Goal: Task Accomplishment & Management: Complete application form

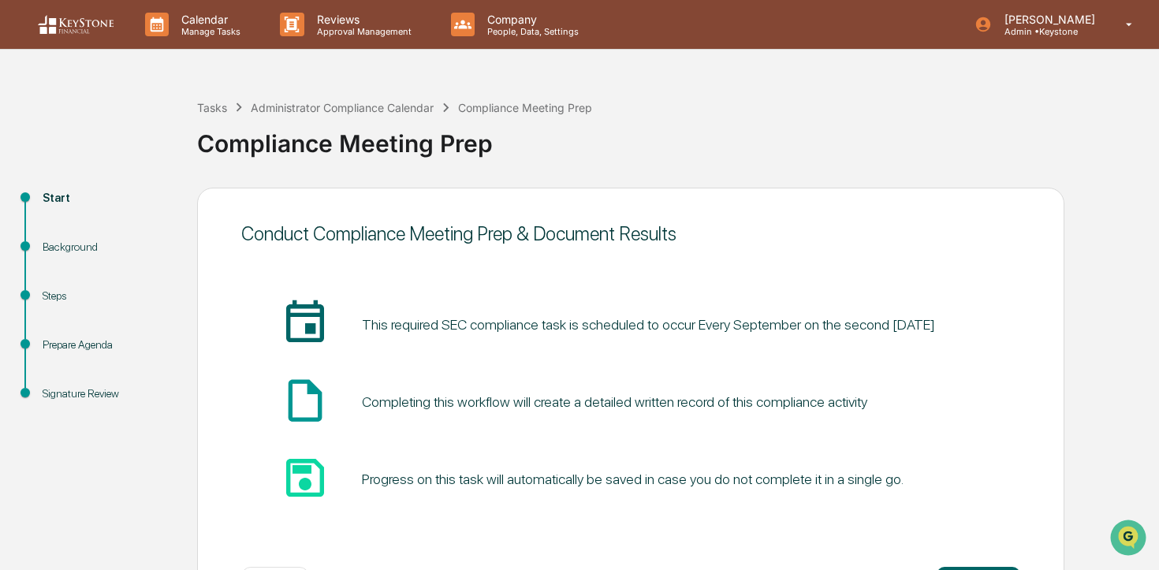
scroll to position [65, 0]
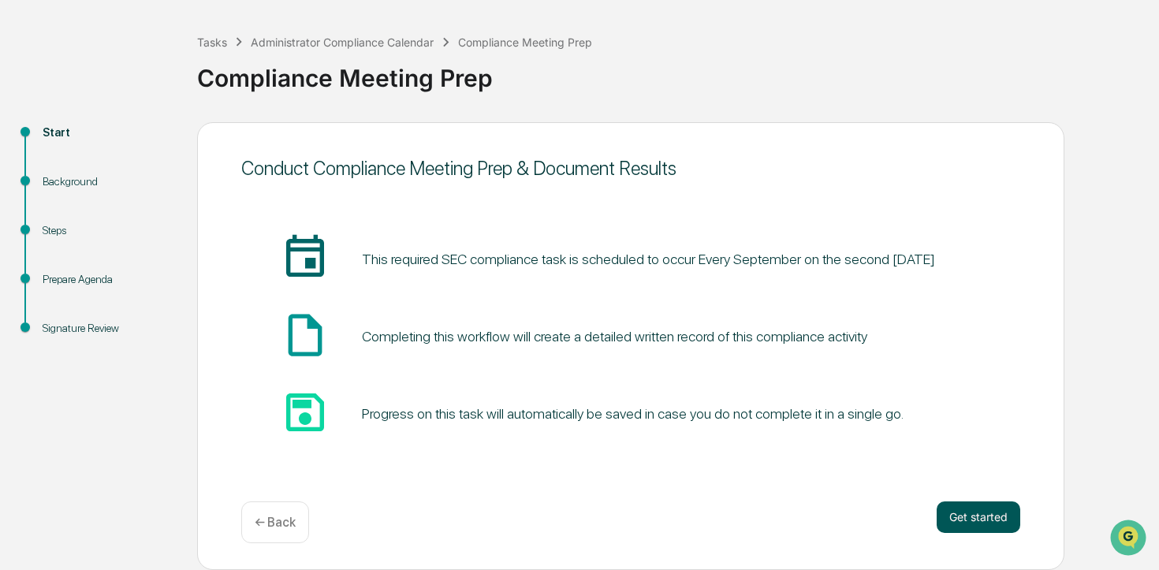
click at [978, 504] on button "Get started" at bounding box center [978, 517] width 84 height 32
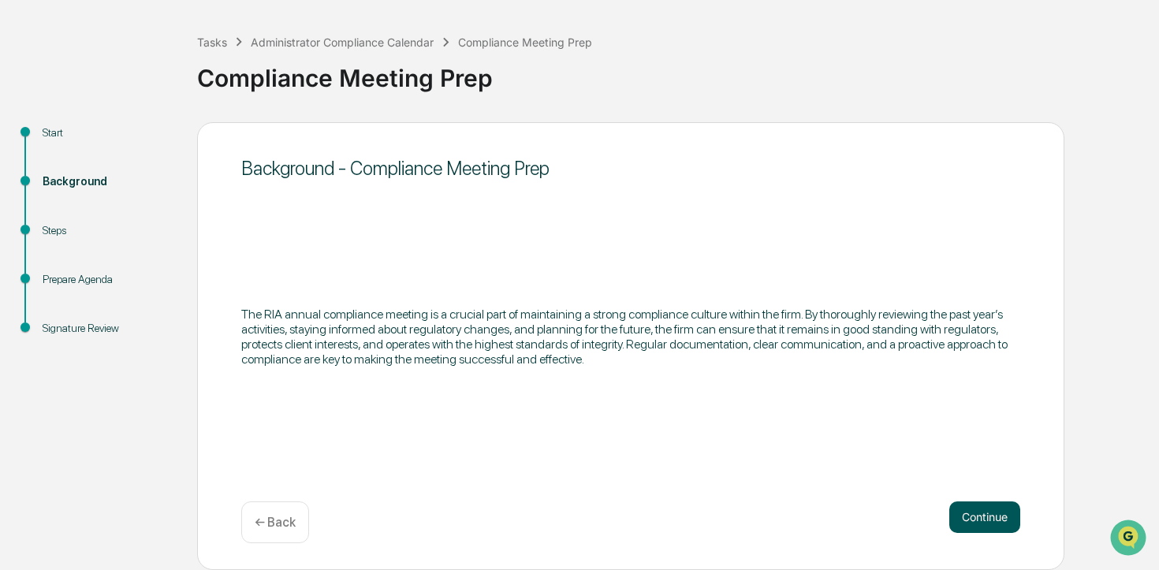
click at [984, 507] on button "Continue" at bounding box center [984, 517] width 71 height 32
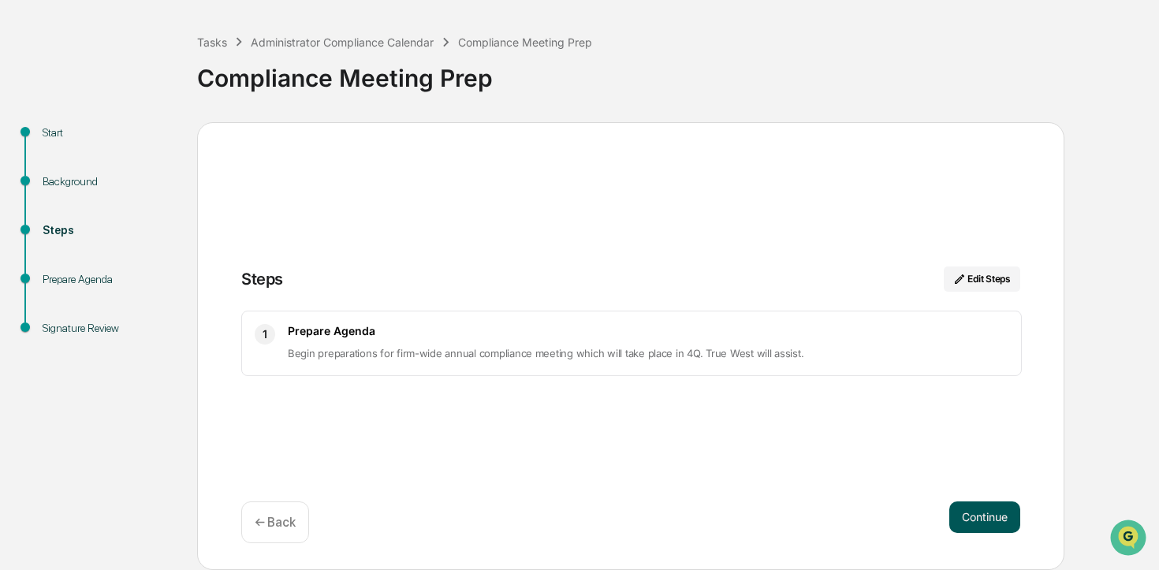
click at [978, 506] on button "Continue" at bounding box center [984, 517] width 71 height 32
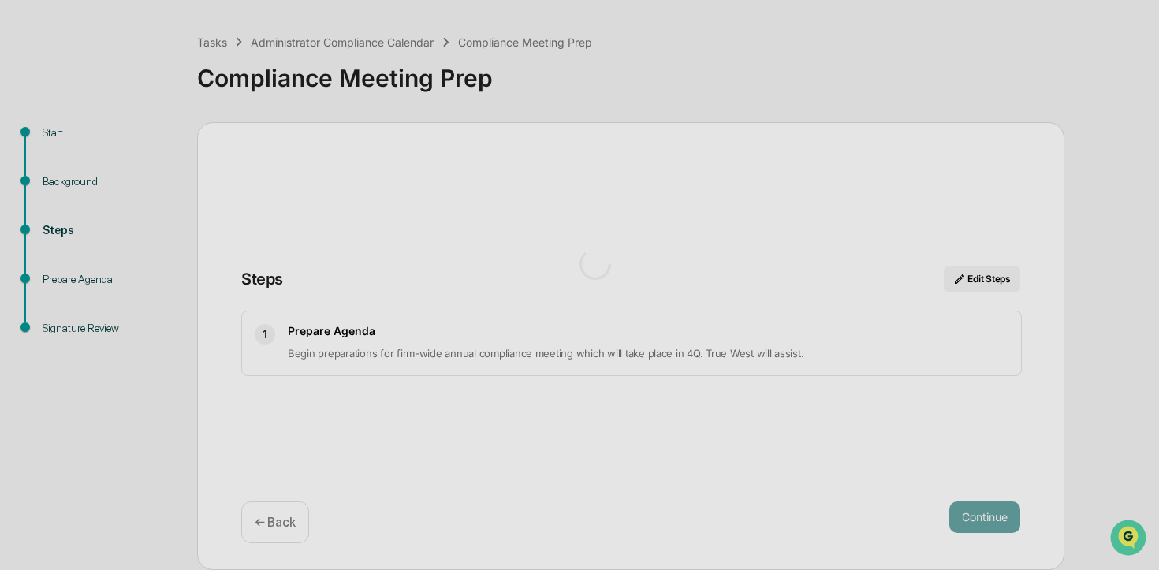
scroll to position [13, 0]
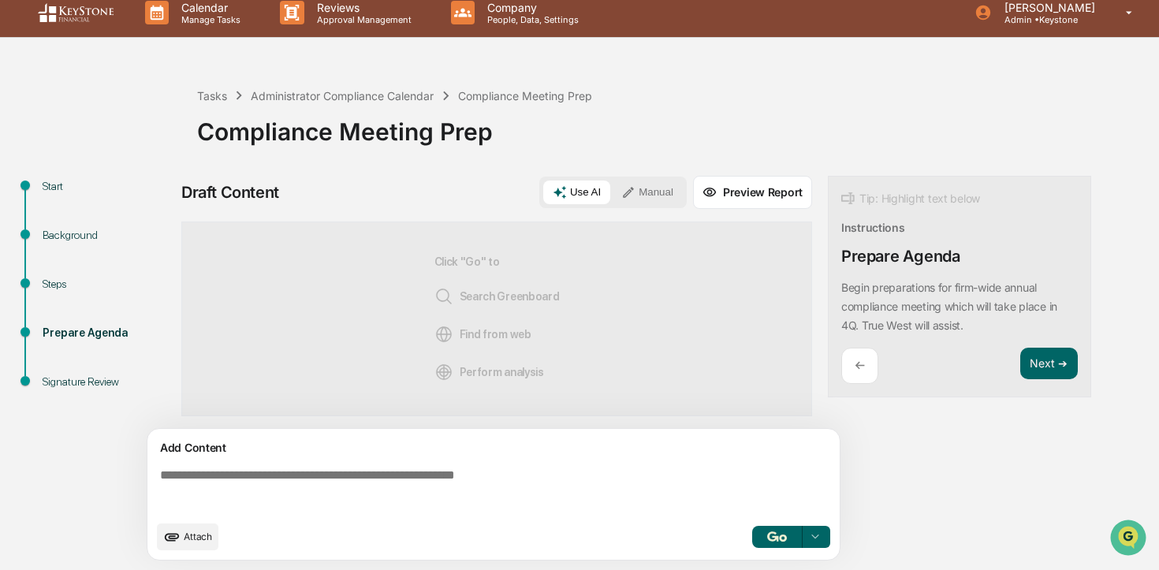
click at [778, 538] on img "button" at bounding box center [776, 536] width 19 height 10
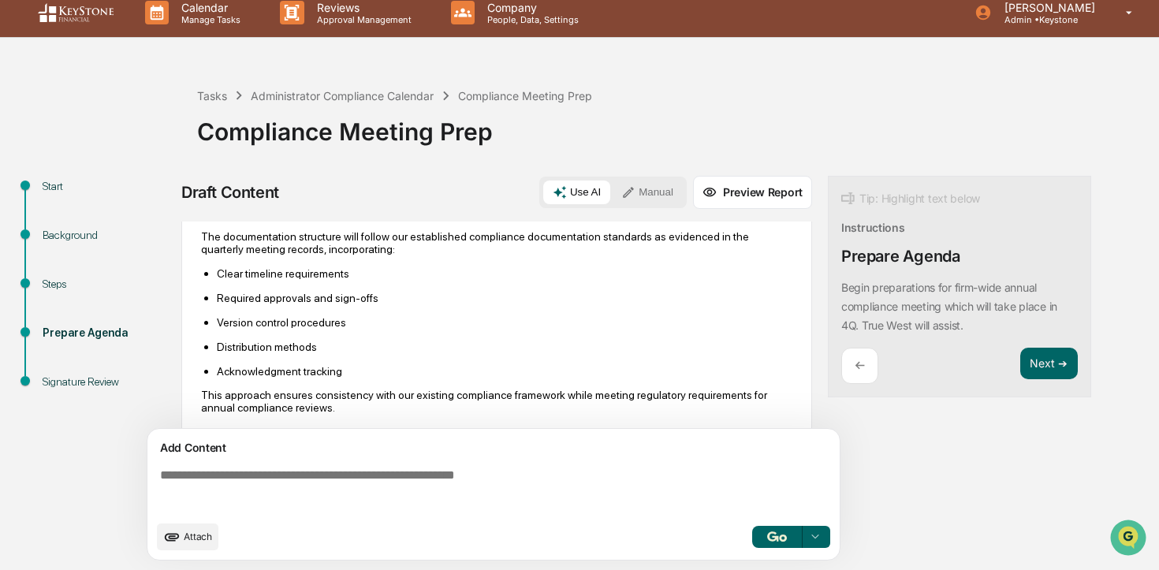
scroll to position [491, 0]
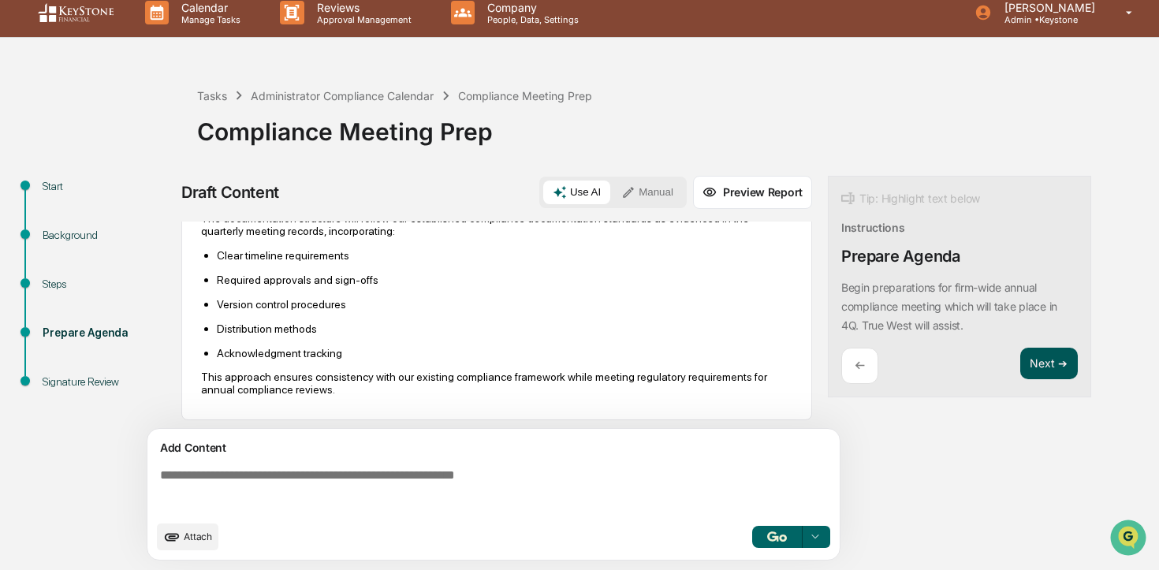
click at [1064, 363] on button "Next ➔" at bounding box center [1049, 364] width 58 height 32
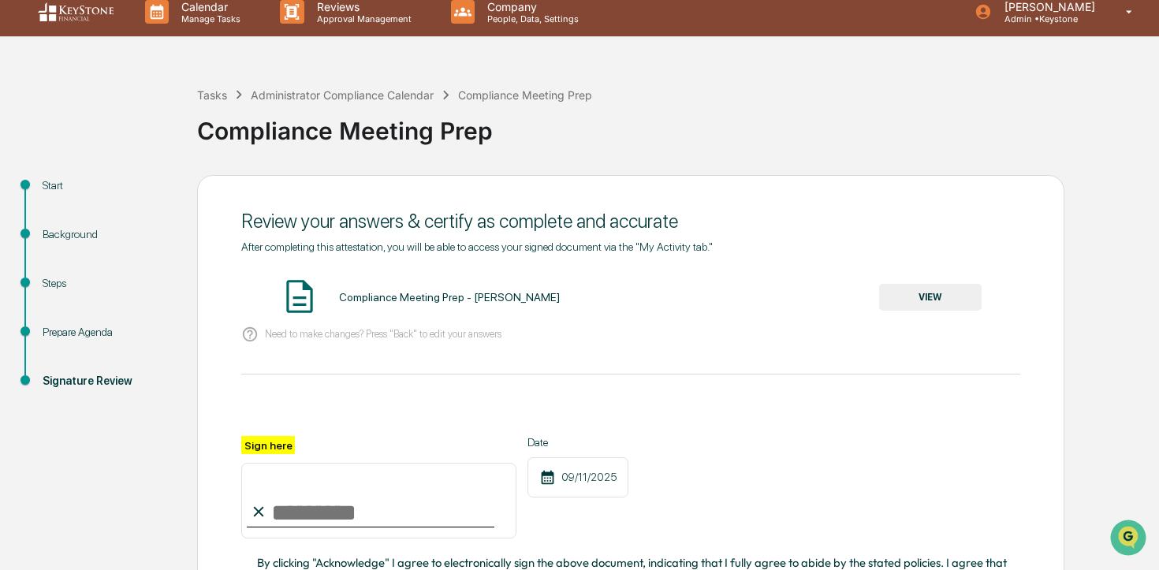
click at [944, 293] on button "VIEW" at bounding box center [930, 297] width 102 height 27
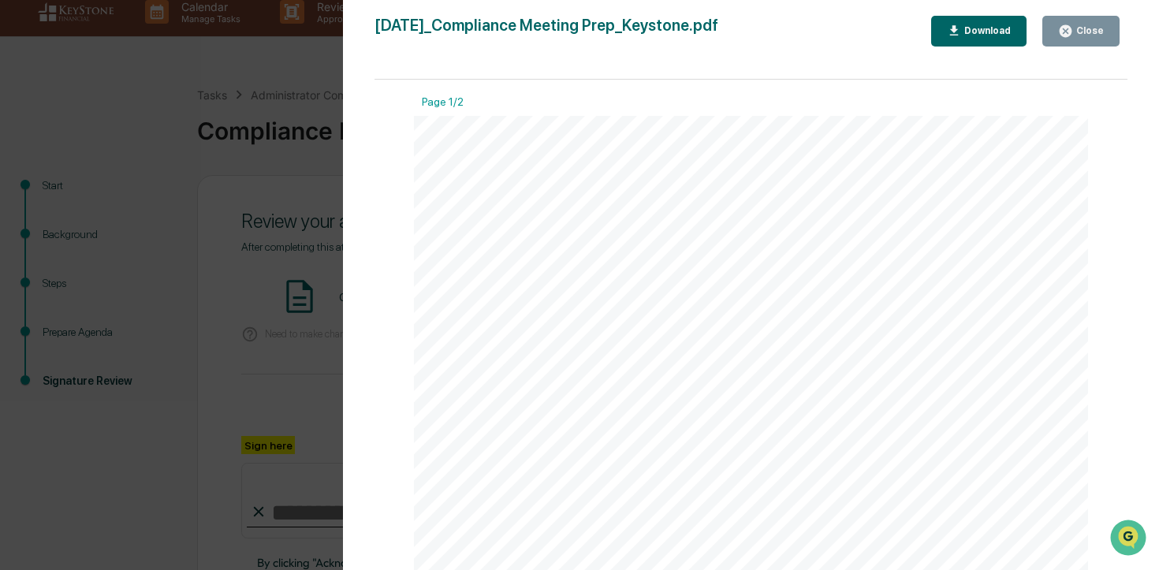
click at [1094, 28] on div "Close" at bounding box center [1088, 30] width 31 height 11
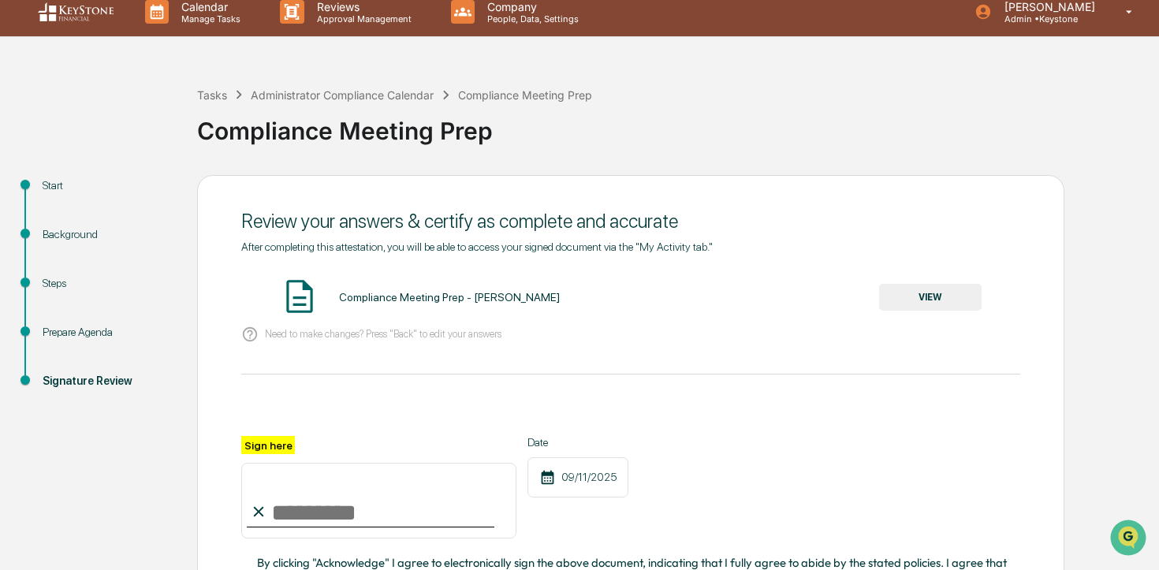
click at [411, 512] on input "Sign here" at bounding box center [378, 501] width 275 height 76
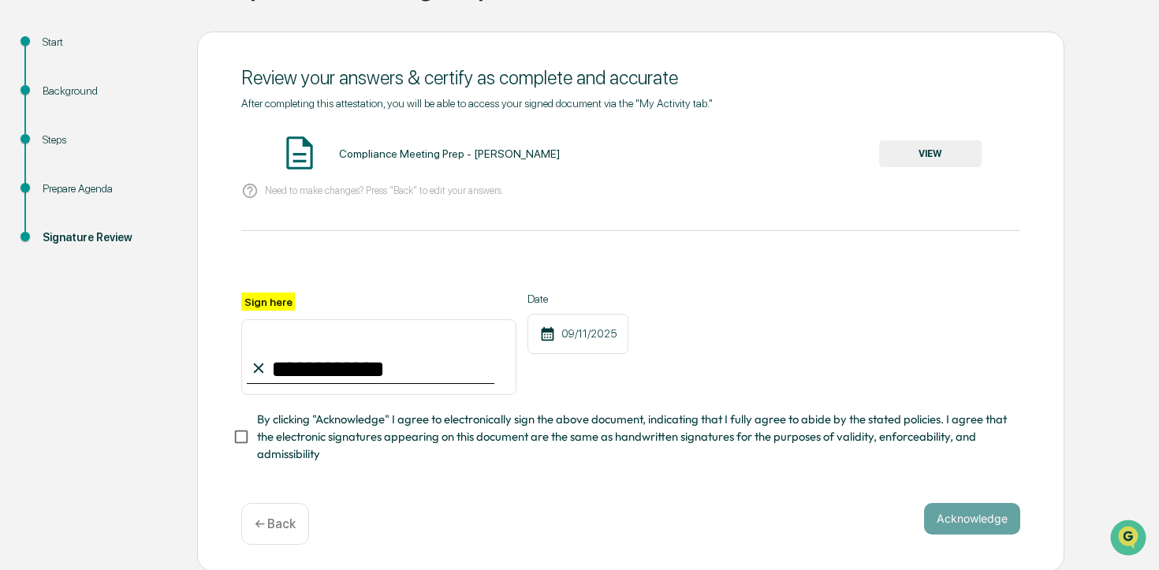
type input "**********"
click at [411, 411] on span "By clicking "Acknowledge" I agree to electronically sign the above document, in…" at bounding box center [632, 437] width 750 height 53
click at [1010, 523] on button "Acknowledge" at bounding box center [972, 519] width 96 height 32
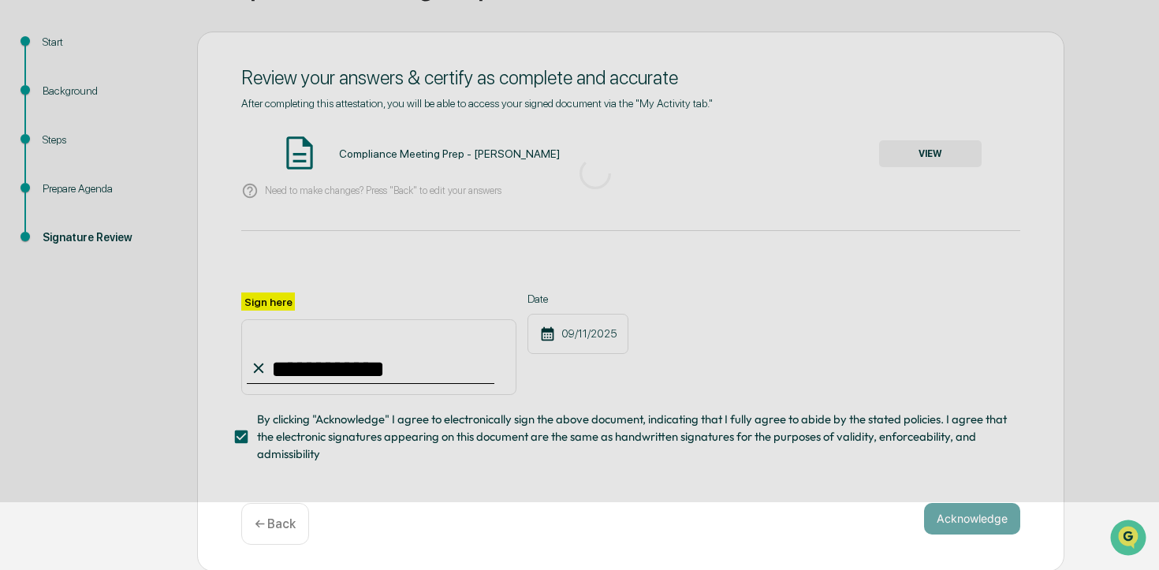
scroll to position [65, 0]
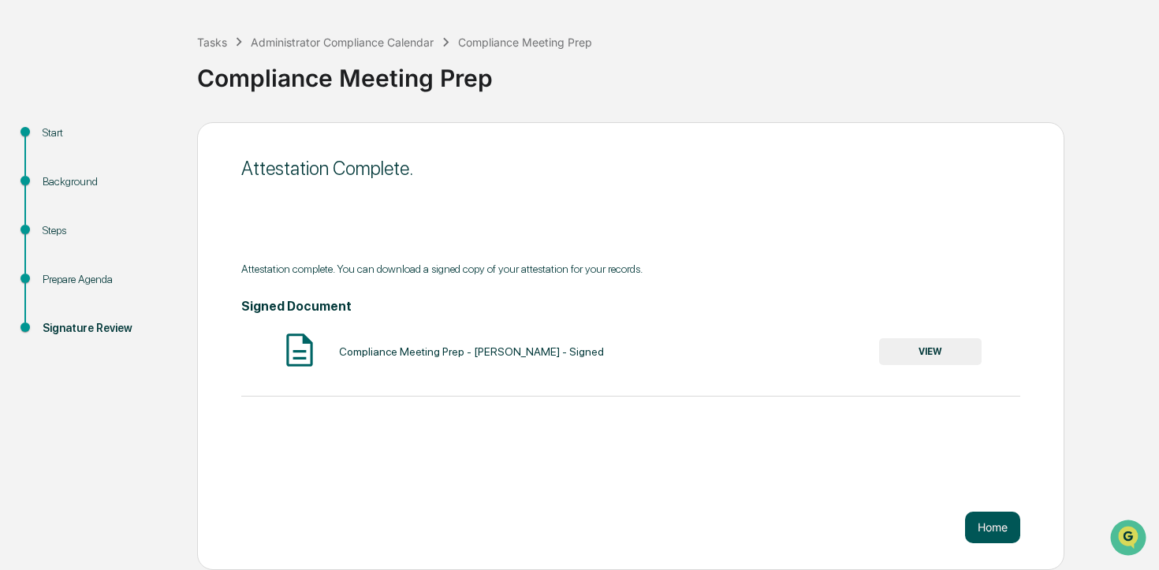
click at [991, 530] on button "Home" at bounding box center [992, 528] width 55 height 32
